Goal: Transaction & Acquisition: Purchase product/service

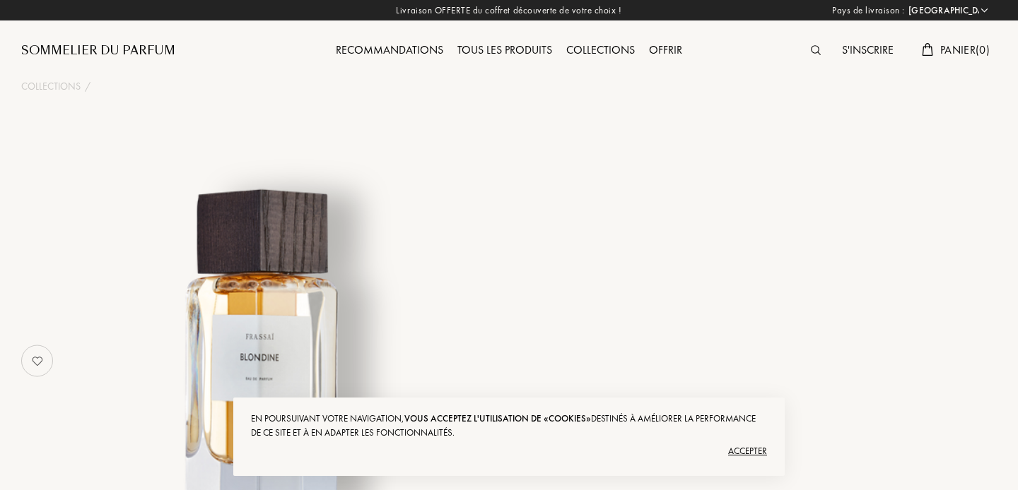
select select "FR"
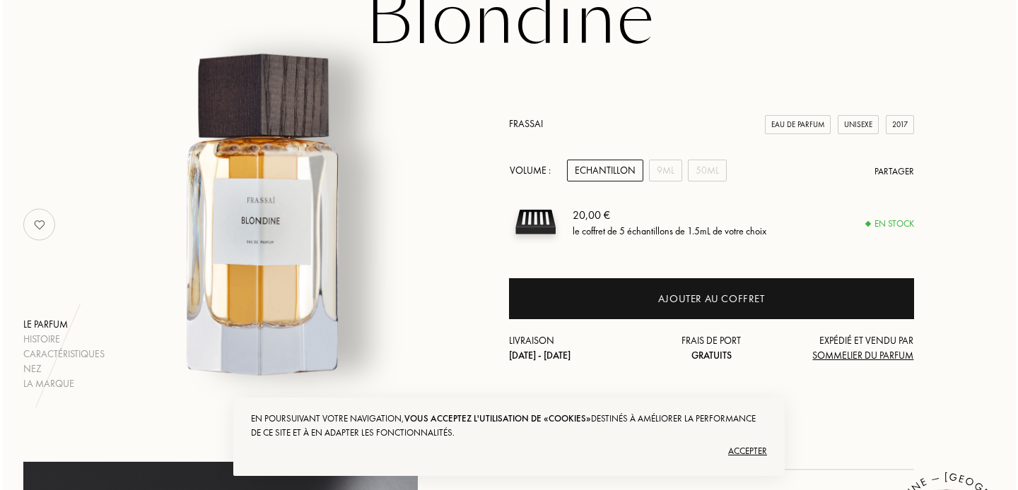
scroll to position [137, 0]
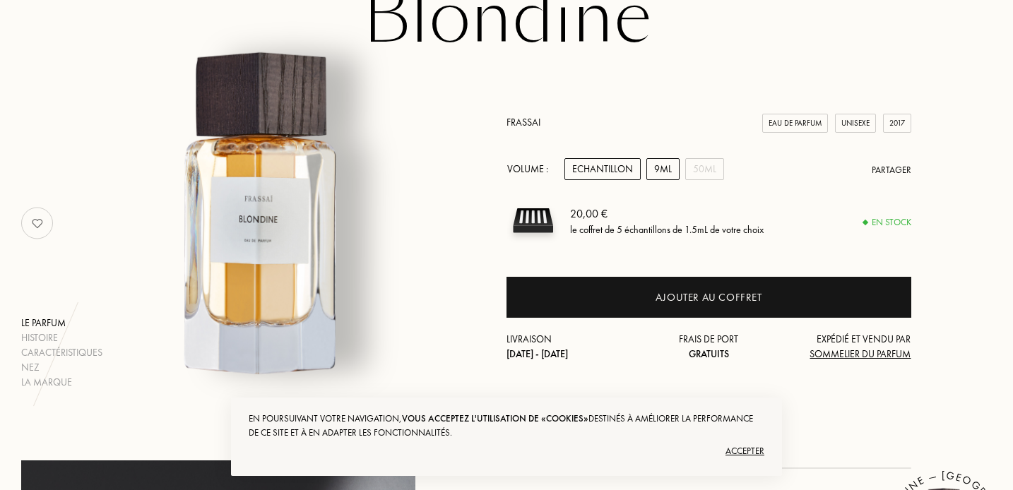
click at [658, 172] on div "9mL" at bounding box center [663, 169] width 33 height 22
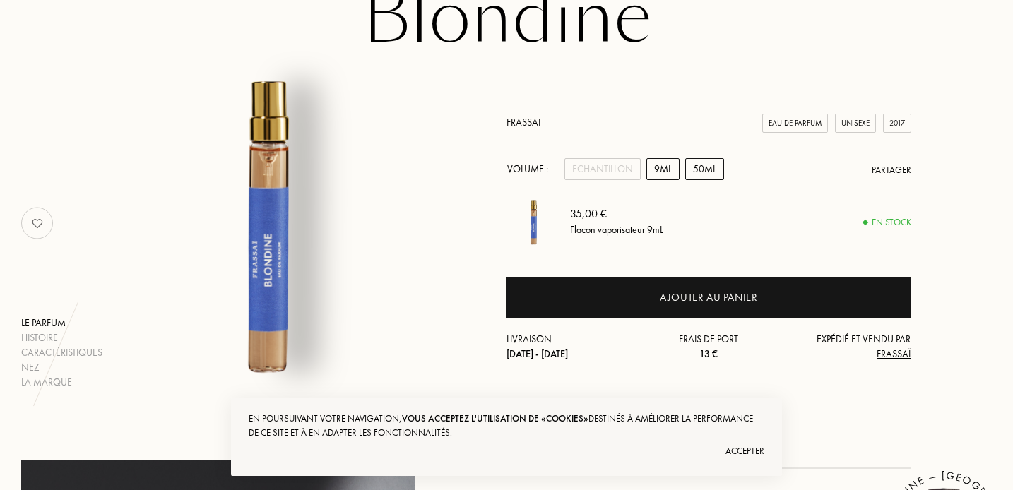
click at [702, 158] on div "50mL" at bounding box center [705, 169] width 39 height 22
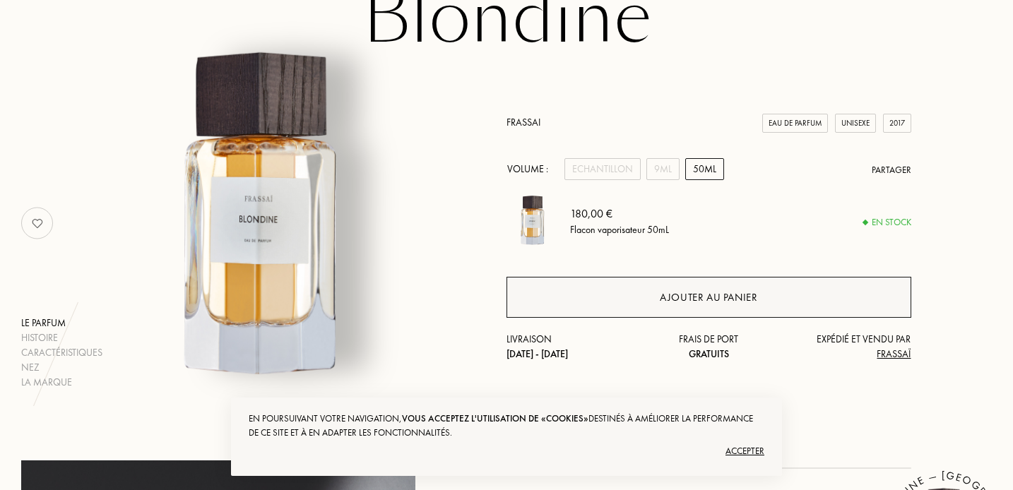
click at [695, 298] on div "Ajouter au panier" at bounding box center [709, 298] width 98 height 16
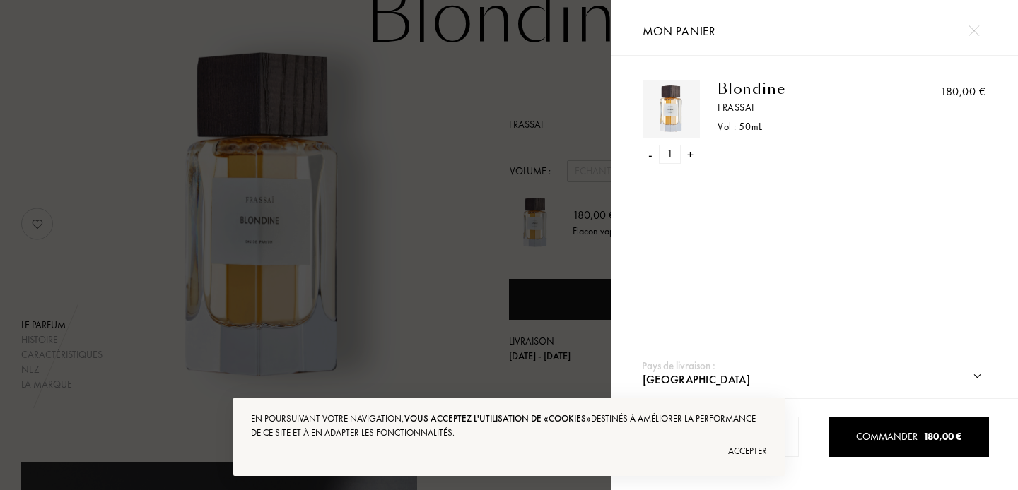
click at [752, 456] on div "Accepter" at bounding box center [509, 451] width 516 height 23
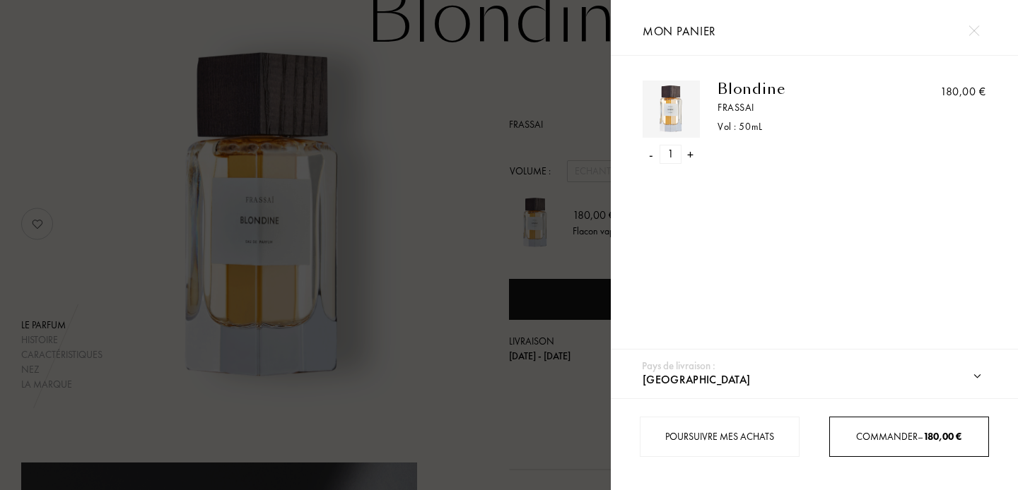
click at [894, 418] on div "Commander – 180,00 €" at bounding box center [908, 437] width 159 height 40
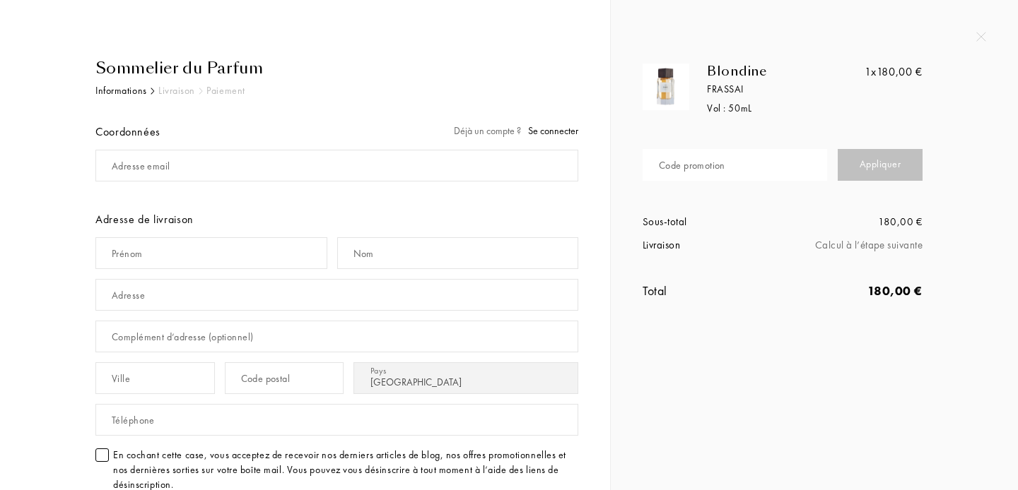
select select "FR"
click at [703, 170] on div "Code promotion" at bounding box center [692, 165] width 66 height 15
paste input "V38CR-ZXU2U"
type input "V38CR-ZXU2U"
click at [867, 159] on div "Appliquer" at bounding box center [879, 165] width 85 height 32
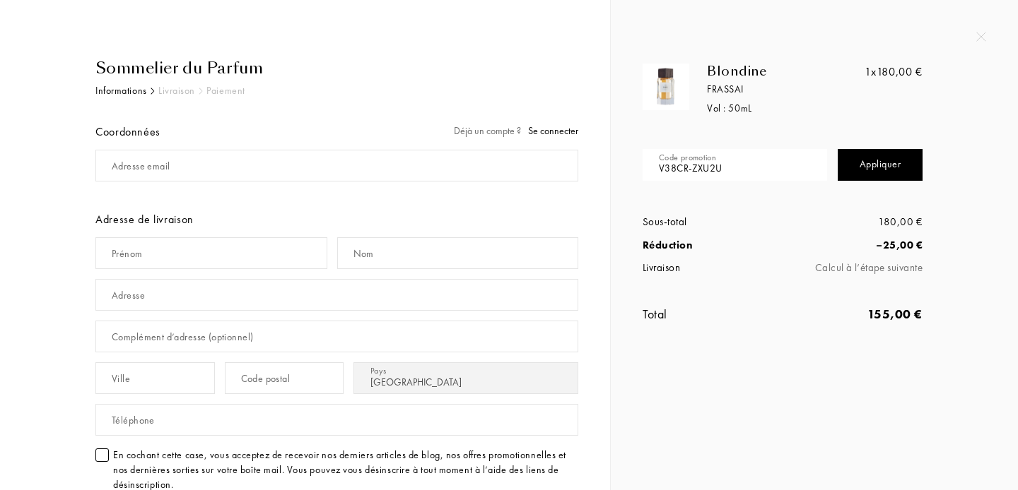
click at [980, 37] on img at bounding box center [981, 37] width 10 height 10
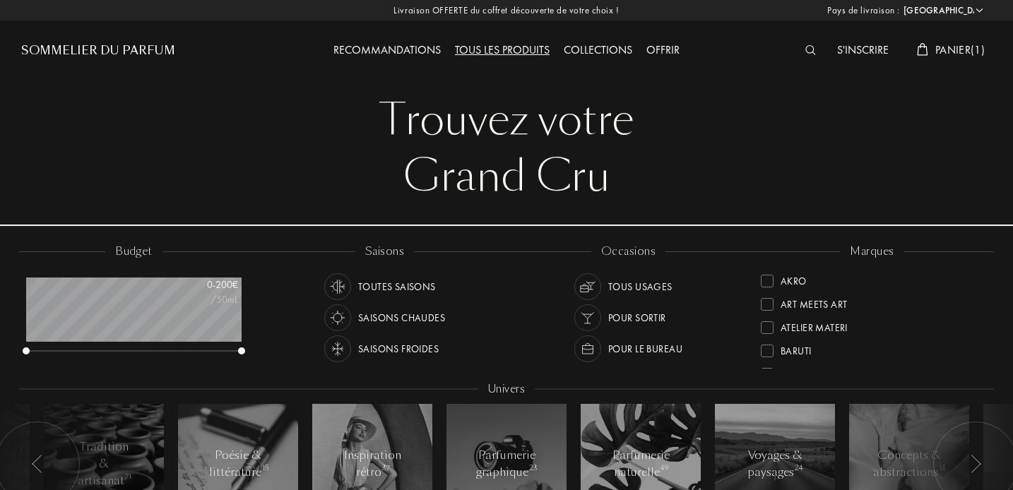
select select "FR"
click at [937, 54] on span "Panier ( 1 )" at bounding box center [960, 49] width 49 height 15
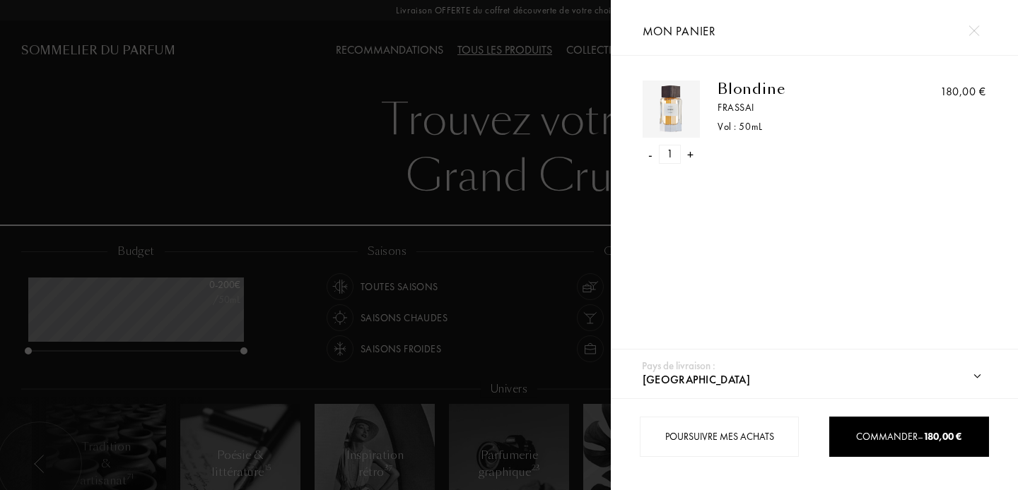
click at [652, 153] on div "-" at bounding box center [651, 154] width 4 height 19
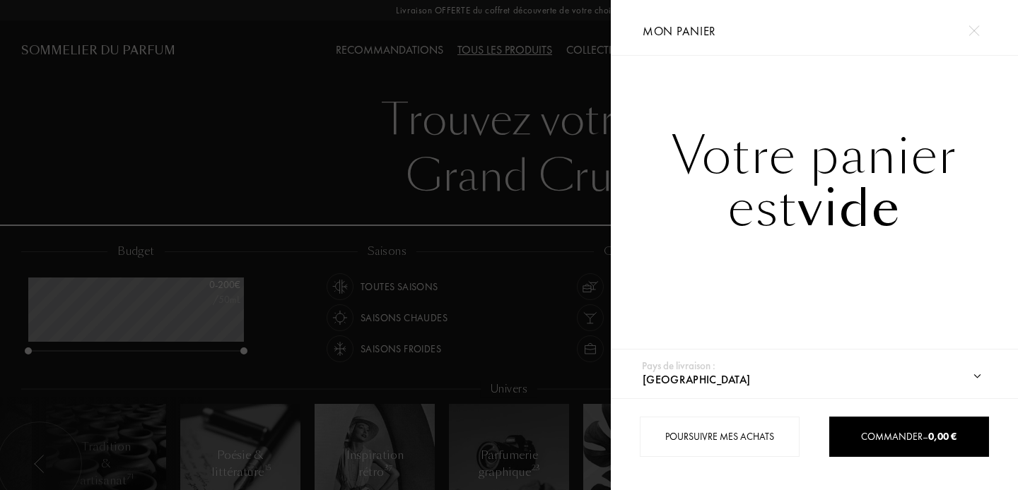
click at [576, 86] on div at bounding box center [305, 245] width 611 height 490
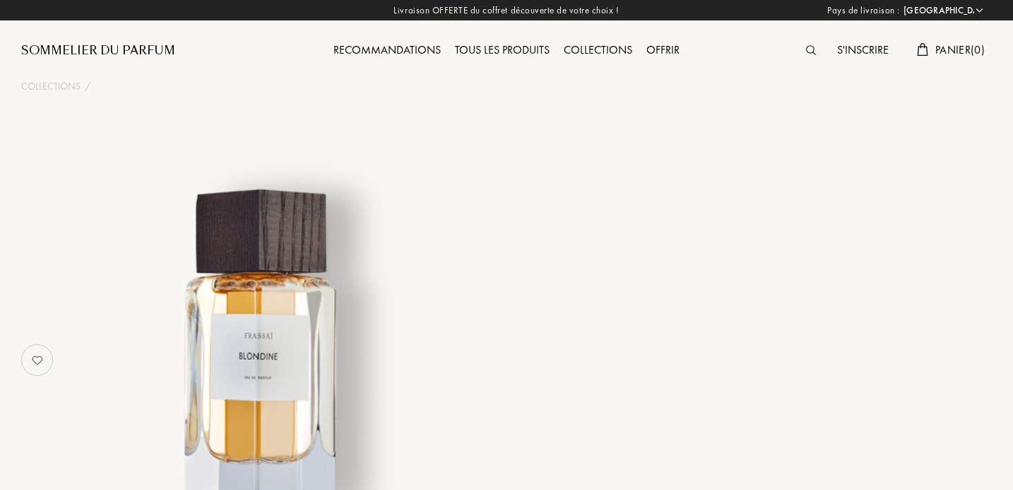
select select "FR"
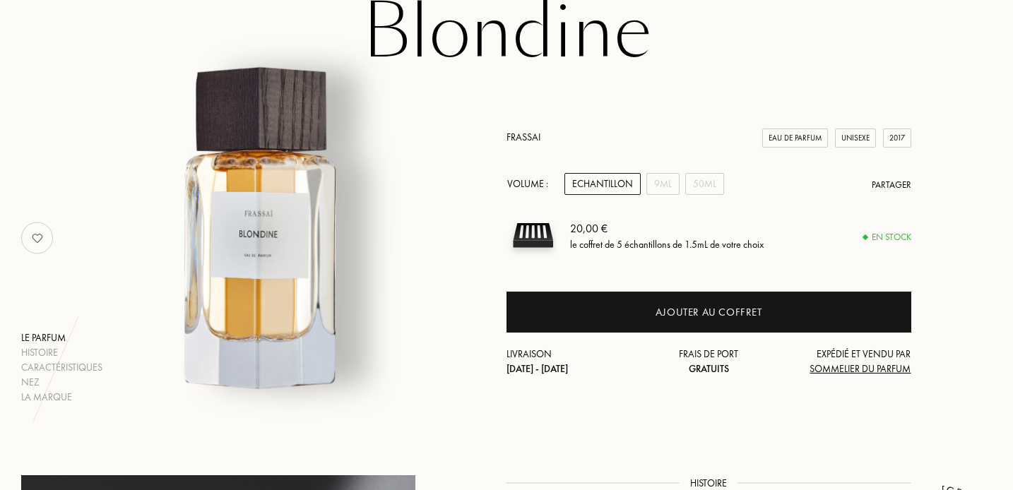
scroll to position [131, 0]
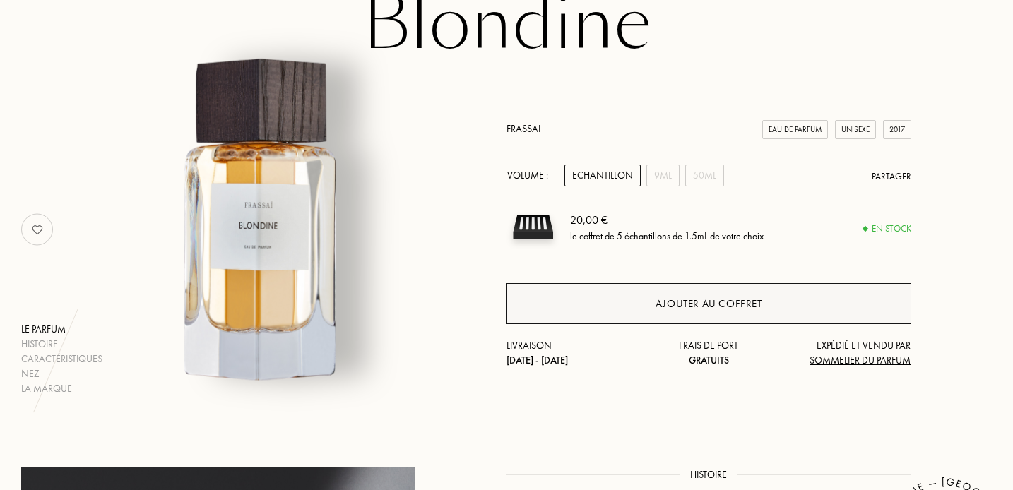
click at [632, 306] on div "Ajouter au coffret" at bounding box center [709, 303] width 405 height 41
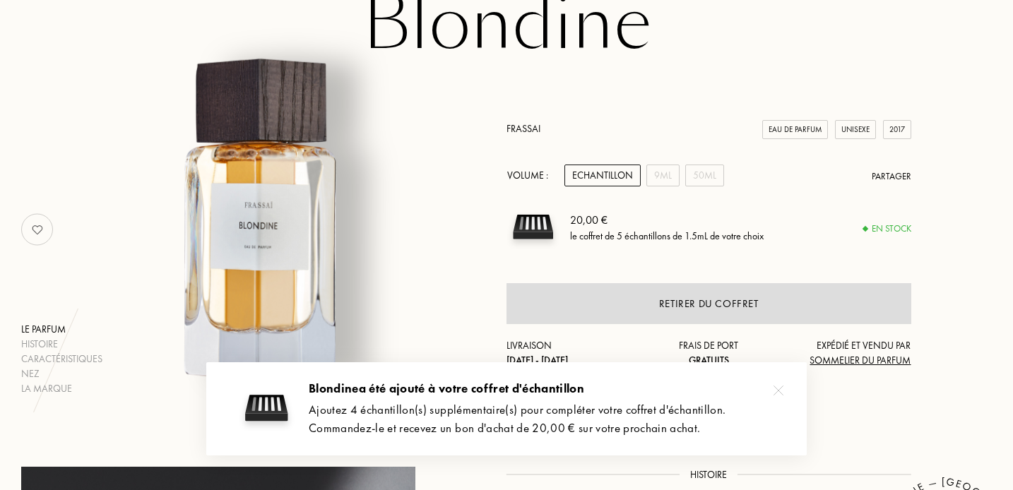
click at [780, 389] on div "Frassai Eau de Parfum Unisexe 2017 Volume : Echantillon 9mL 50mL Partager 20,00…" at bounding box center [709, 230] width 405 height 334
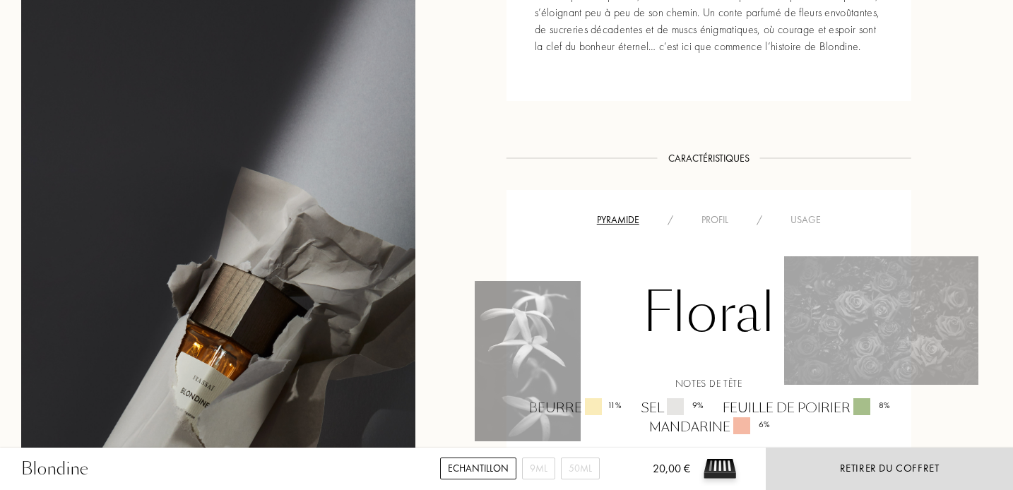
scroll to position [785, 0]
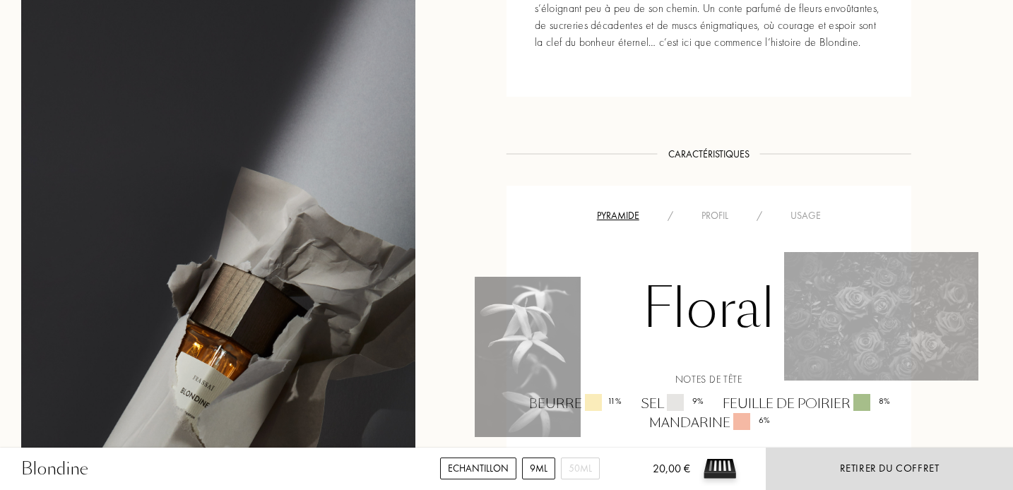
click at [546, 471] on div "9mL" at bounding box center [538, 469] width 33 height 22
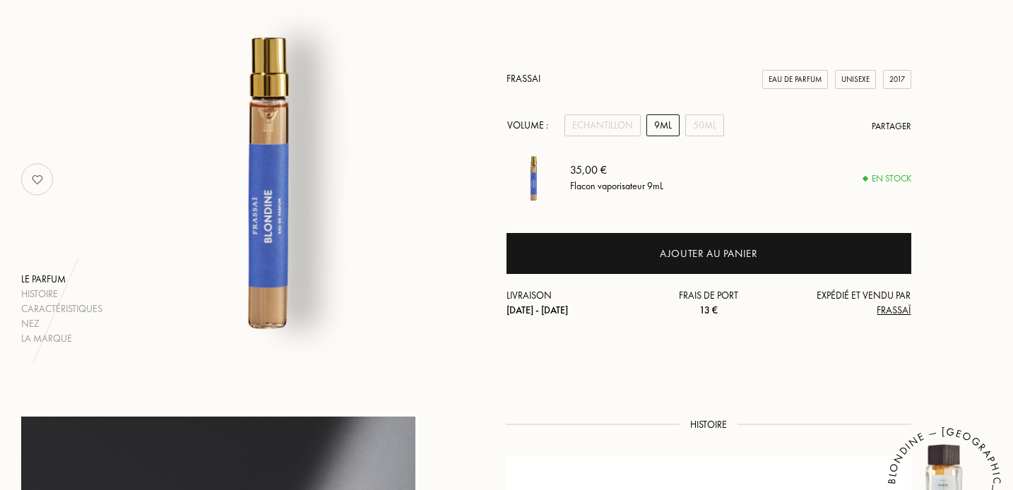
scroll to position [165, 0]
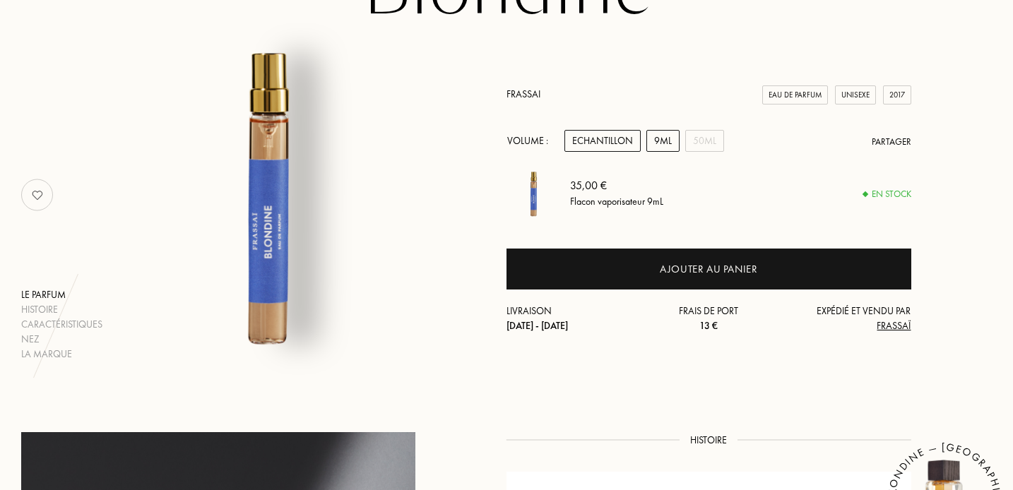
click at [618, 146] on div "Echantillon" at bounding box center [603, 141] width 76 height 22
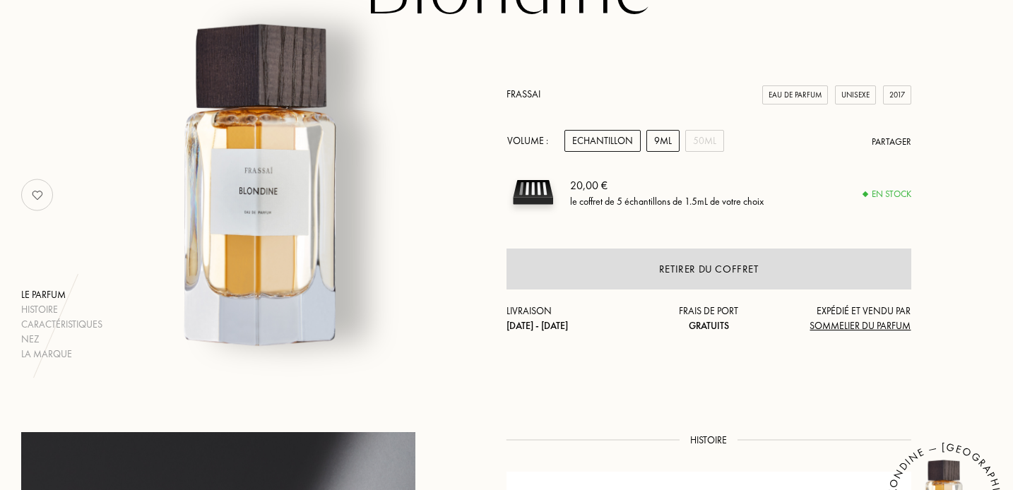
click at [657, 139] on div "9mL" at bounding box center [663, 141] width 33 height 22
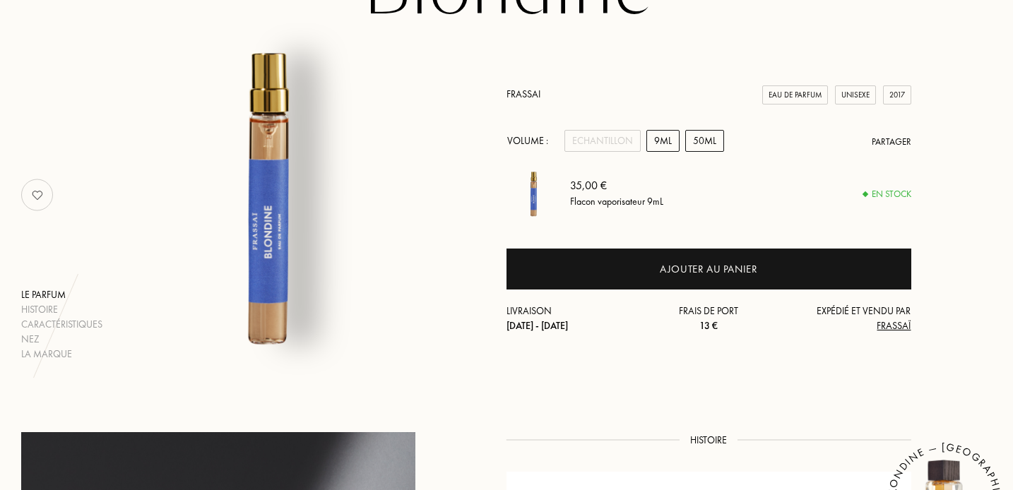
click at [701, 146] on div "50mL" at bounding box center [705, 141] width 39 height 22
